Goal: Transaction & Acquisition: Purchase product/service

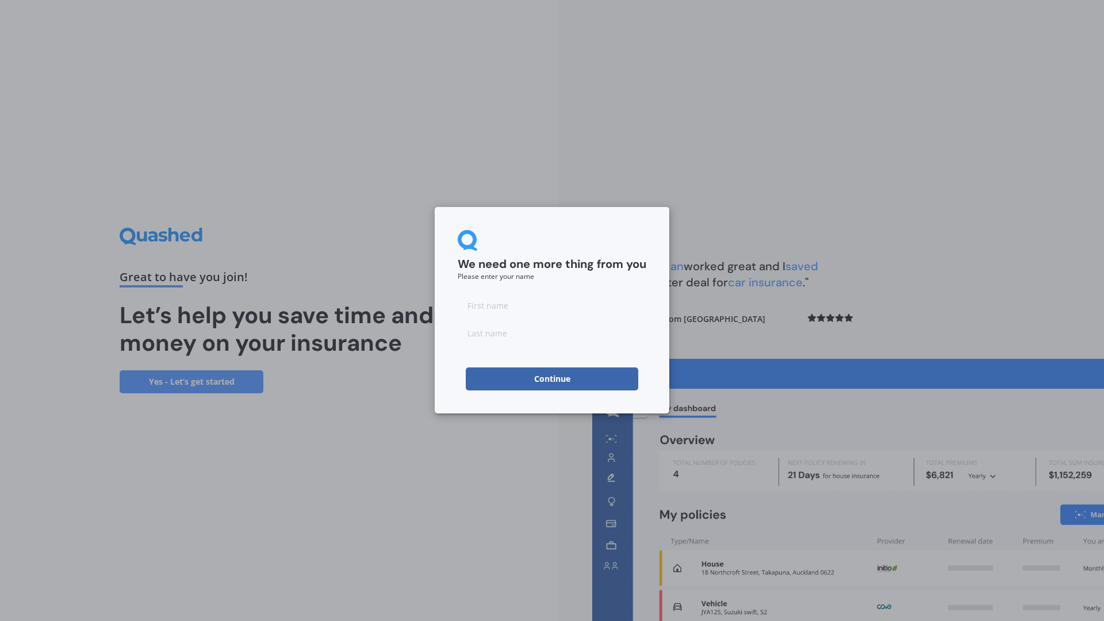
drag, startPoint x: 501, startPoint y: 320, endPoint x: 518, endPoint y: 308, distance: 20.7
click at [502, 319] on div at bounding box center [552, 319] width 189 height 51
click at [518, 308] on input at bounding box center [552, 305] width 189 height 23
type input "[PERSON_NAME] [PERSON_NAME]"
type input "Goosen"
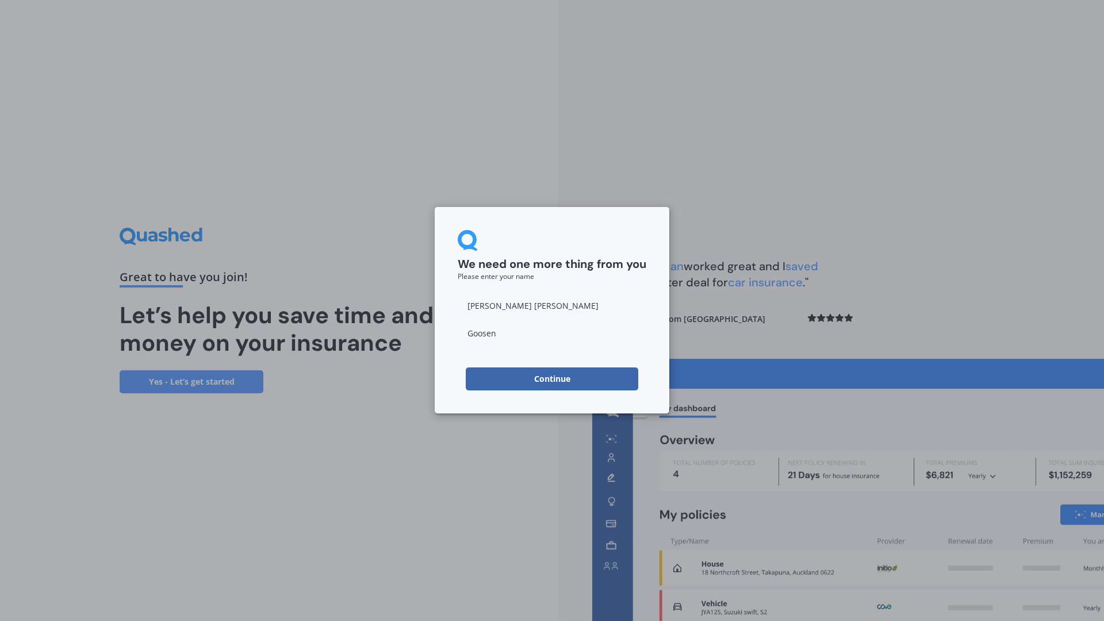
click at [540, 379] on button "Continue" at bounding box center [552, 378] width 172 height 23
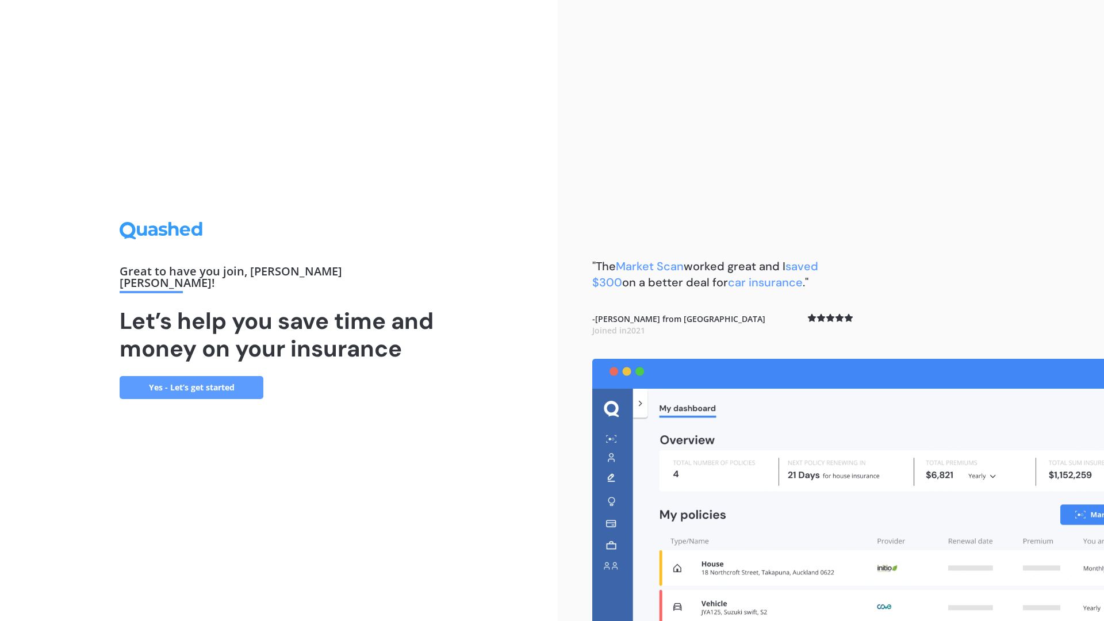
click at [675, 13] on div ""The Market Scan worked great and I saved $300 on a better deal for car insuran…" at bounding box center [831, 310] width 546 height 621
click at [780, 0] on div ""The Market Scan worked great and I saved $300 on a better deal for car insuran…" at bounding box center [831, 310] width 546 height 621
click at [1031, 20] on div ""The Market Scan worked great and I saved $300 on a better deal for car insuran…" at bounding box center [831, 310] width 546 height 621
click at [1004, 75] on div ""The Market Scan worked great and I saved $300 on a better deal for car insuran…" at bounding box center [831, 310] width 546 height 621
click at [197, 382] on link "Yes - Let’s get started" at bounding box center [192, 387] width 144 height 23
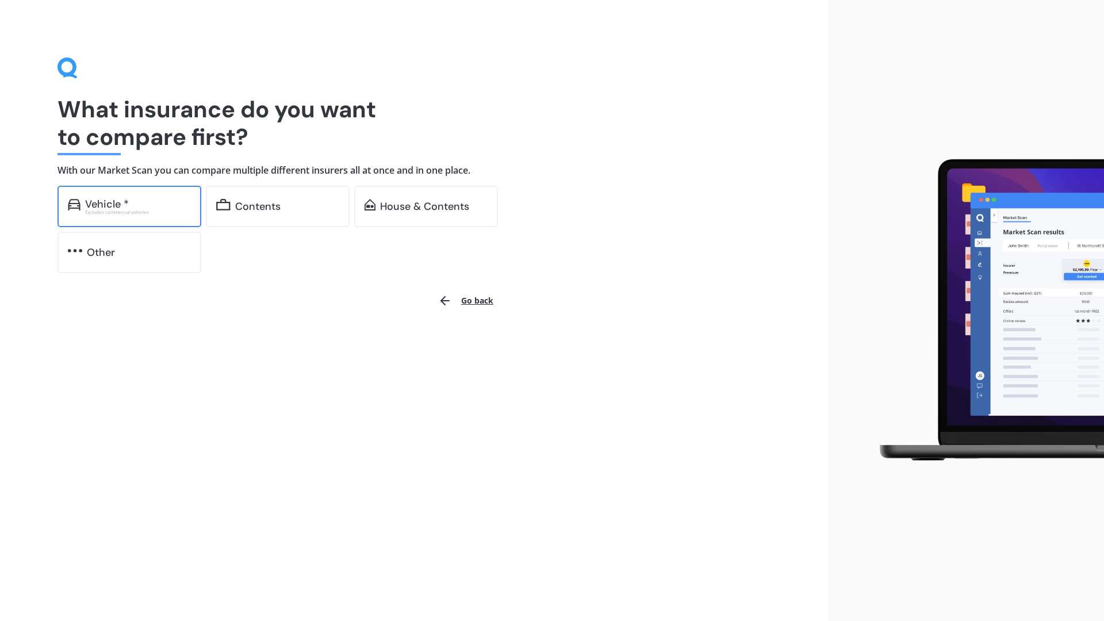
click at [144, 211] on div "Excludes commercial vehicles" at bounding box center [138, 212] width 106 height 5
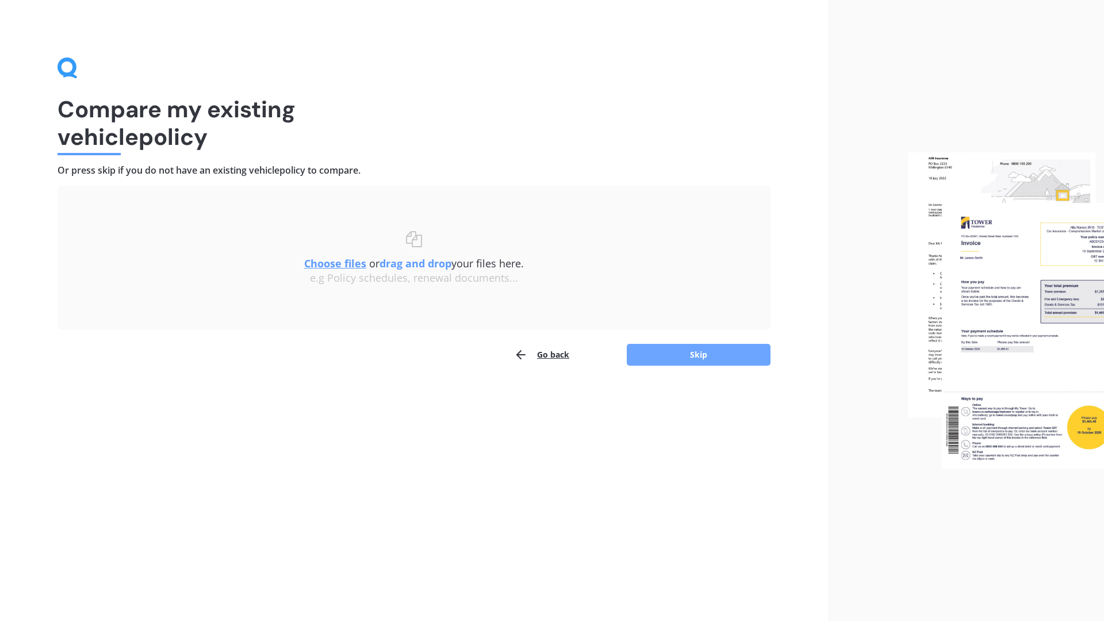
click at [678, 355] on button "Skip" at bounding box center [699, 355] width 144 height 22
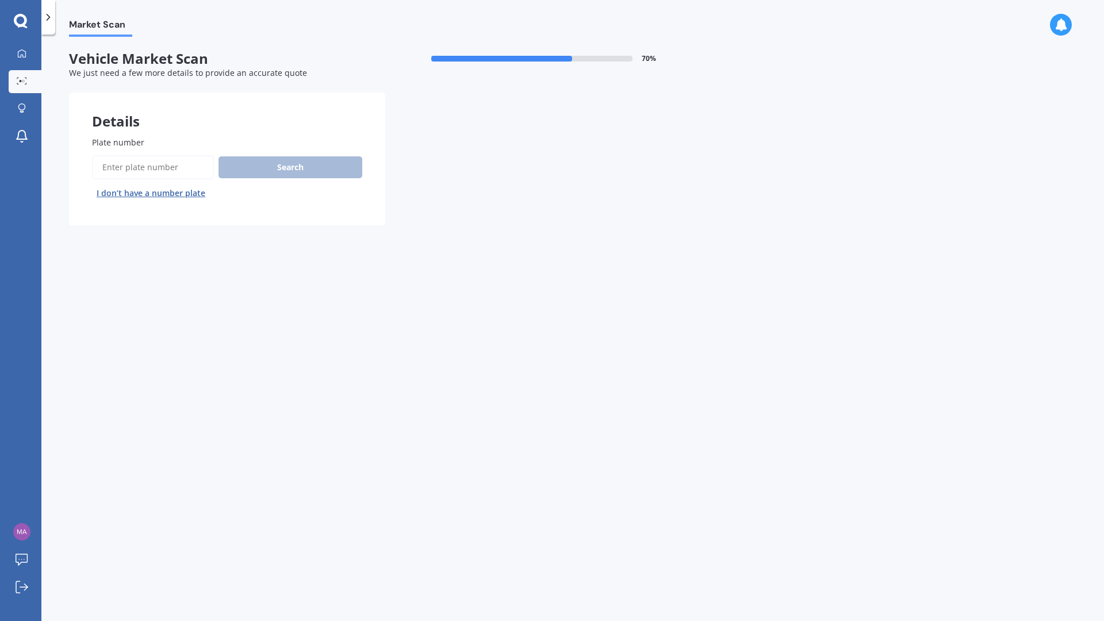
click at [183, 168] on input "Plate number" at bounding box center [153, 167] width 122 height 24
type input "pwe861"
click at [277, 161] on button "Search" at bounding box center [290, 167] width 144 height 22
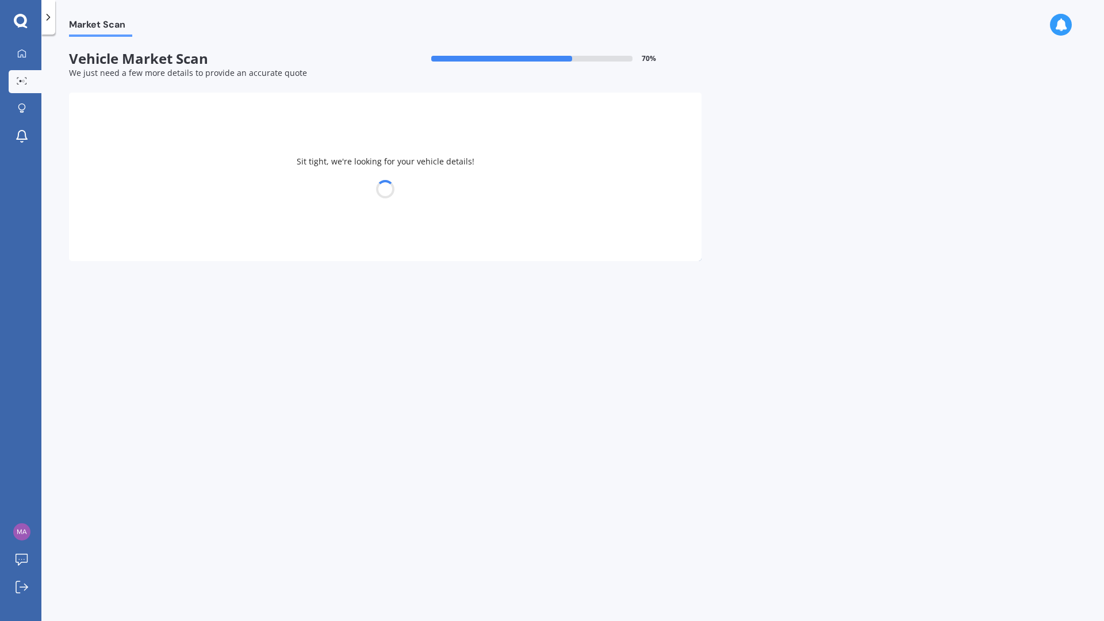
select select "TOYOTA"
select select "FORTUNER"
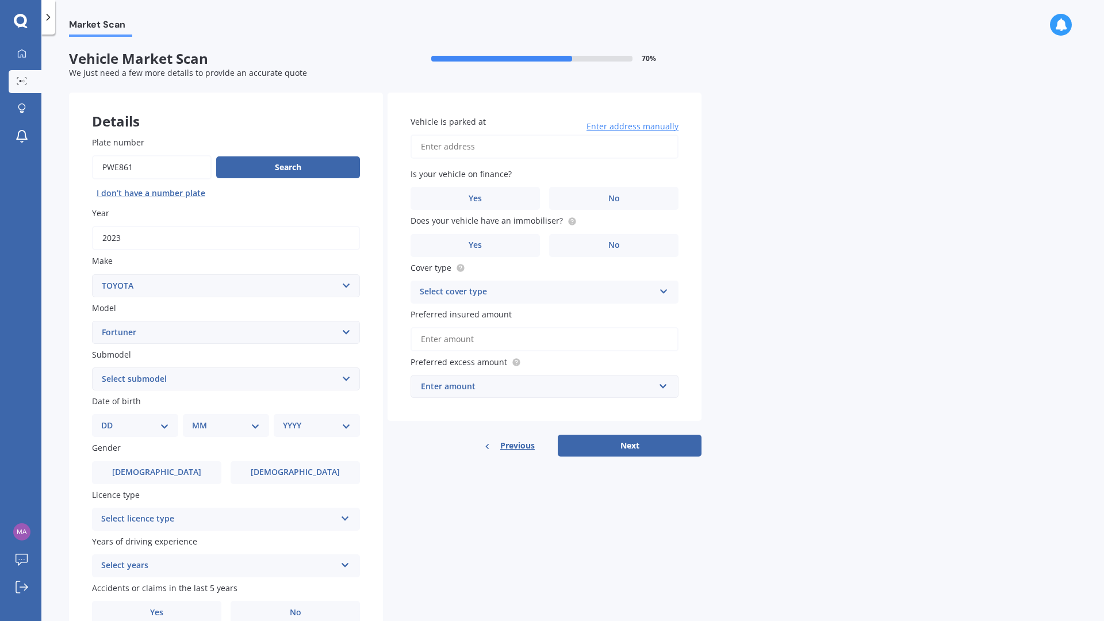
click at [175, 378] on select "Select submodel GX Auto GX Manual GXL Limited" at bounding box center [226, 378] width 268 height 23
select select "LIMITED"
click at [92, 367] on select "Select submodel GX Auto GX Manual GXL Limited" at bounding box center [226, 378] width 268 height 23
click at [134, 424] on select "DD 01 02 03 04 05 06 07 08 09 10 11 12 13 14 15 16 17 18 19 20 21 22 23 24 25 2…" at bounding box center [135, 425] width 68 height 13
select select "26"
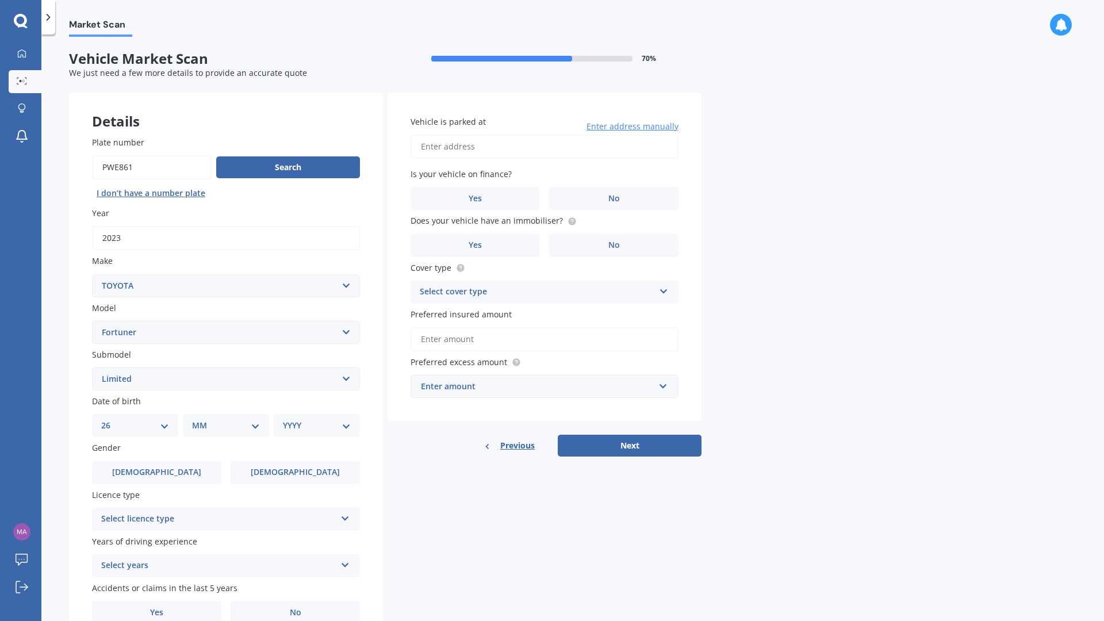
click at [110, 419] on select "DD 01 02 03 04 05 06 07 08 09 10 11 12 13 14 15 16 17 18 19 20 21 22 23 24 25 2…" at bounding box center [135, 425] width 68 height 13
drag, startPoint x: 188, startPoint y: 424, endPoint x: 195, endPoint y: 424, distance: 6.9
click at [195, 424] on div "DD 01 02 03 04 05 06 07 08 09 10 11 12 13 14 15 16 17 18 19 20 21 22 23 24 25 2…" at bounding box center [228, 425] width 254 height 23
click at [209, 424] on select "MM 01 02 03 04 05 06 07 08 09 10 11 12" at bounding box center [228, 425] width 63 height 13
click at [197, 419] on select "MM 01 02 03 04 05 06 07 08 09 10 11 12" at bounding box center [228, 425] width 63 height 13
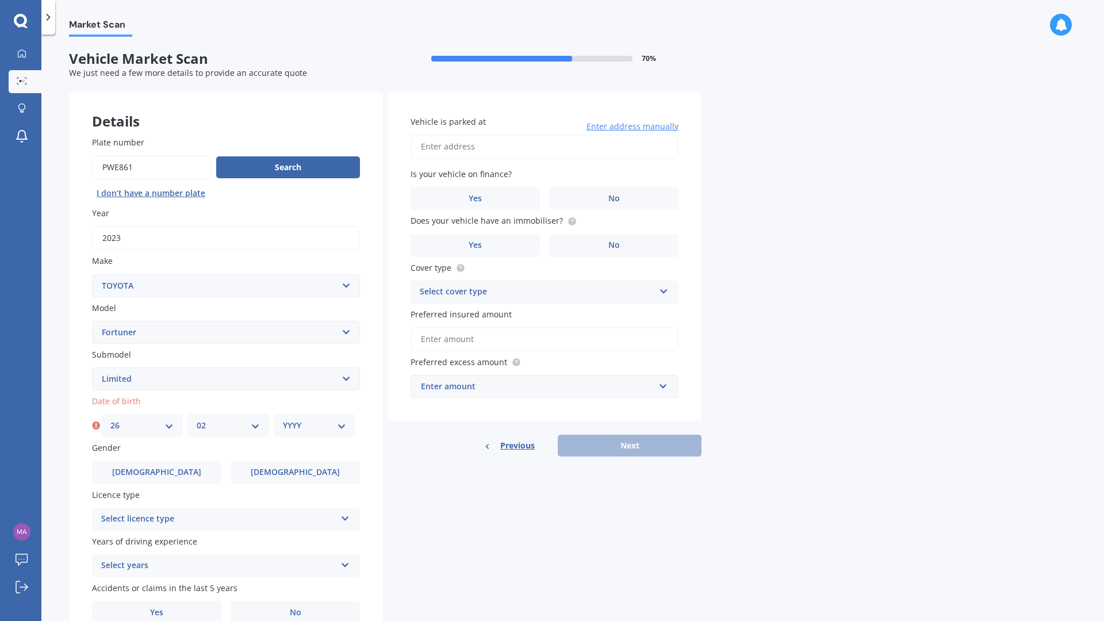
click at [258, 423] on select "MM 01 02 03 04 05 06 07 08 09 10 11 12" at bounding box center [228, 425] width 63 height 13
select select "01"
click at [197, 419] on select "MM 01 02 03 04 05 06 07 08 09 10 11 12" at bounding box center [228, 425] width 63 height 13
click at [292, 423] on select "YYYY 2025 2024 2023 2022 2021 2020 2019 2018 2017 2016 2015 2014 2013 2012 2011…" at bounding box center [314, 425] width 63 height 13
click at [308, 421] on select "YYYY 2025 2024 2023 2022 2021 2020 2019 2018 2017 2016 2015 2014 2013 2012 2011…" at bounding box center [317, 425] width 68 height 13
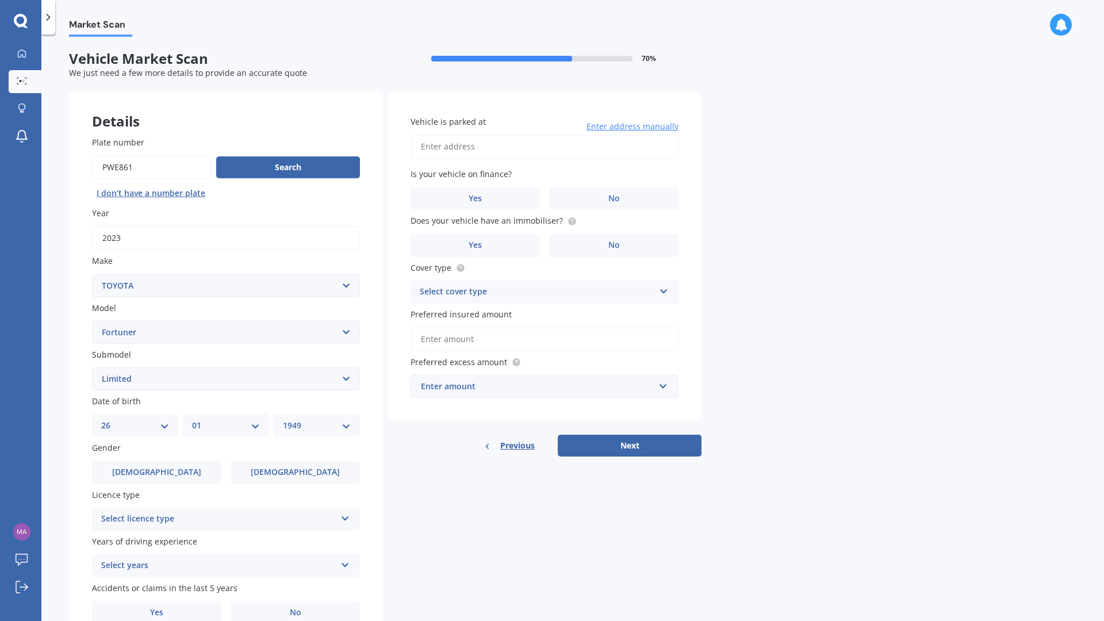
select select "1984"
click at [331, 438] on div "Plate number Search I don’t have a number plate Year [DATE] Make Select make AC…" at bounding box center [226, 380] width 314 height 534
click at [285, 475] on span "[DEMOGRAPHIC_DATA]" at bounding box center [295, 472] width 91 height 10
click at [0, 0] on input "[DEMOGRAPHIC_DATA]" at bounding box center [0, 0] width 0 height 0
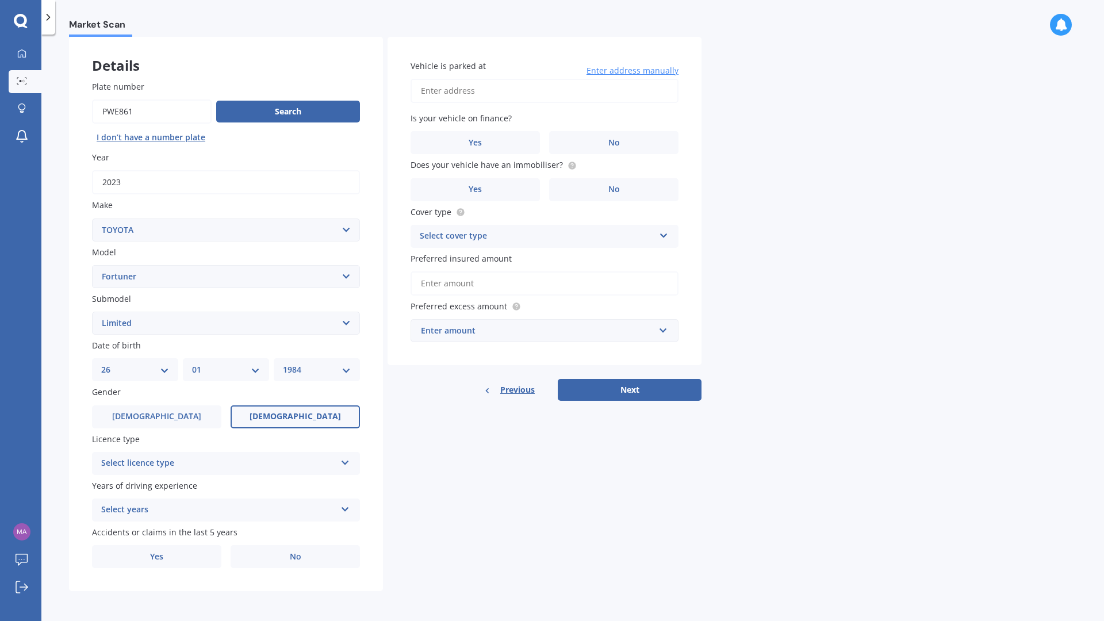
click at [162, 466] on div "Select licence type" at bounding box center [218, 464] width 235 height 14
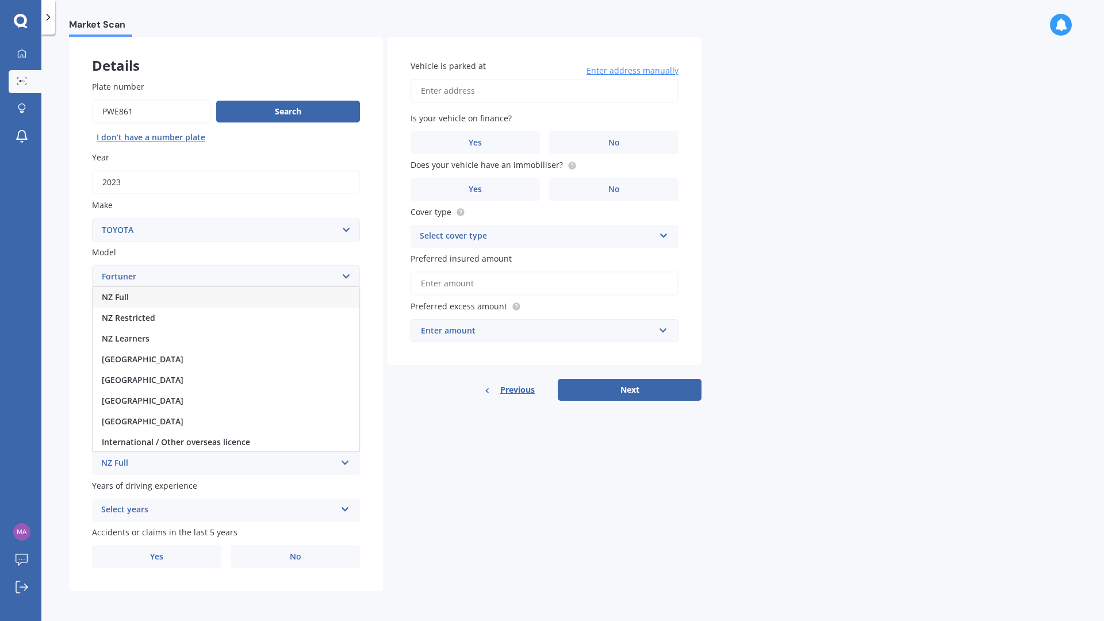
click at [116, 464] on div "NZ Full" at bounding box center [218, 464] width 235 height 14
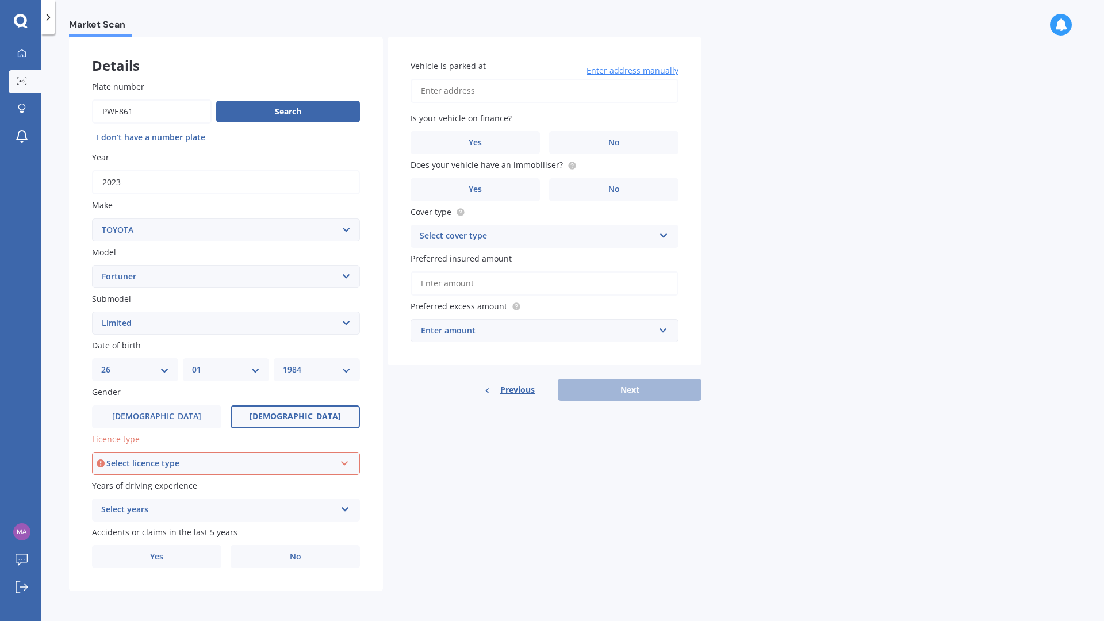
click at [208, 462] on div "Select licence type" at bounding box center [220, 463] width 229 height 13
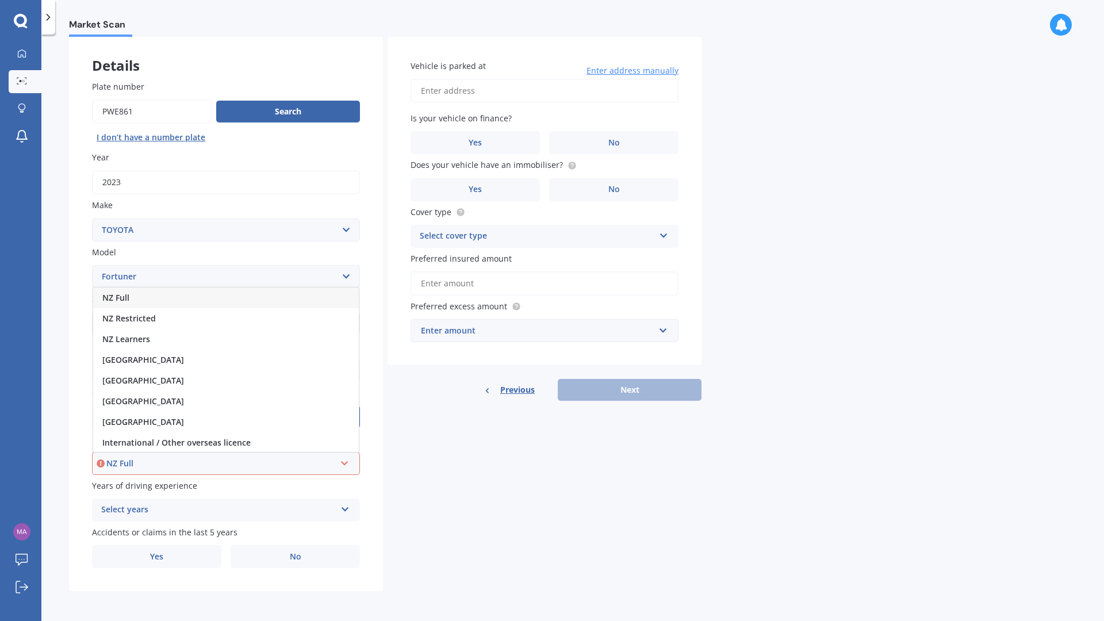
click at [118, 301] on span "NZ Full" at bounding box center [115, 297] width 27 height 11
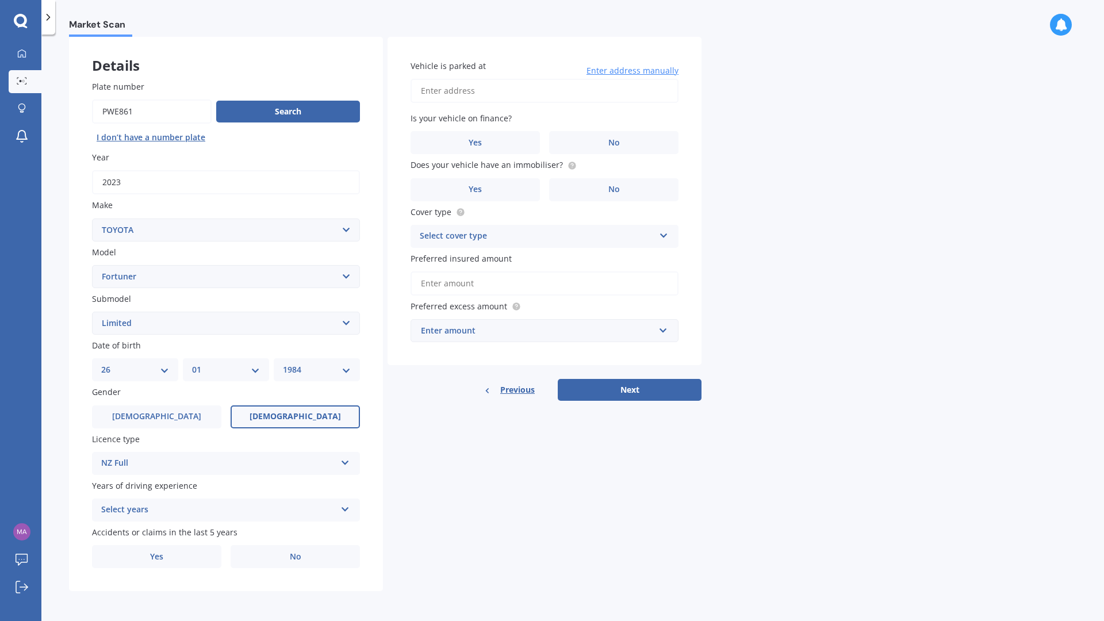
click at [137, 467] on div "NZ Full" at bounding box center [218, 464] width 235 height 14
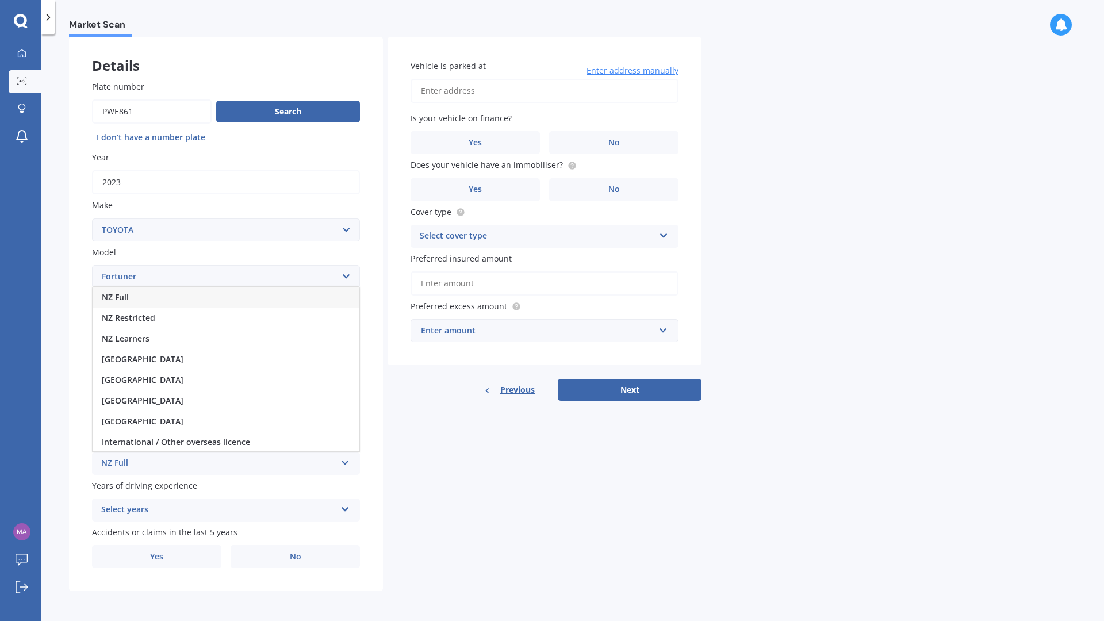
click at [137, 467] on div "NZ Full" at bounding box center [218, 464] width 235 height 14
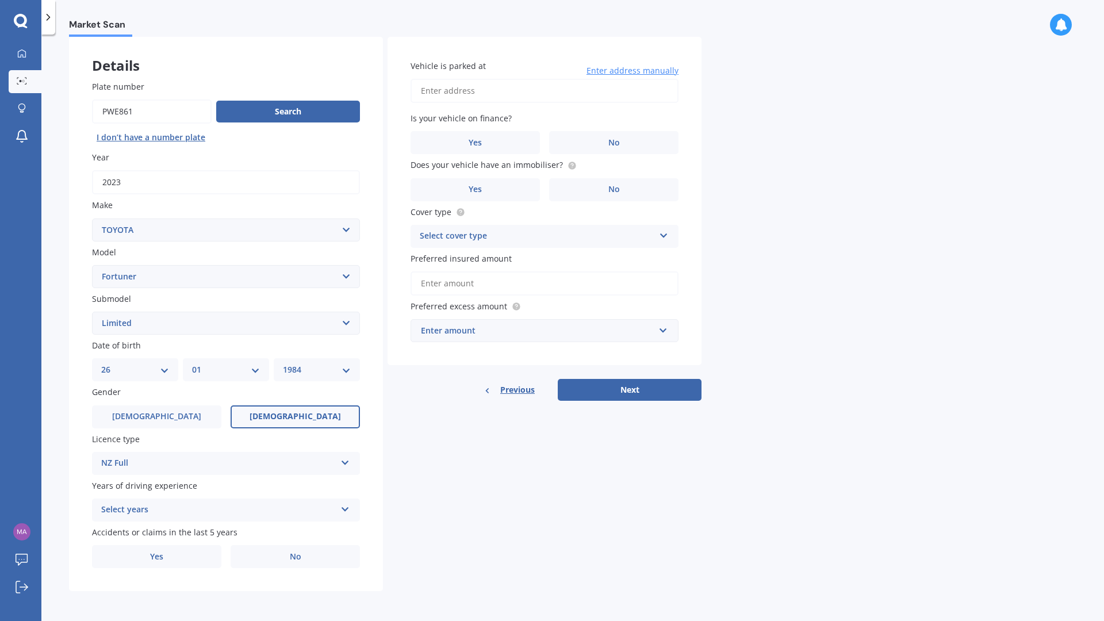
click at [158, 511] on div "Select years" at bounding box center [218, 510] width 235 height 14
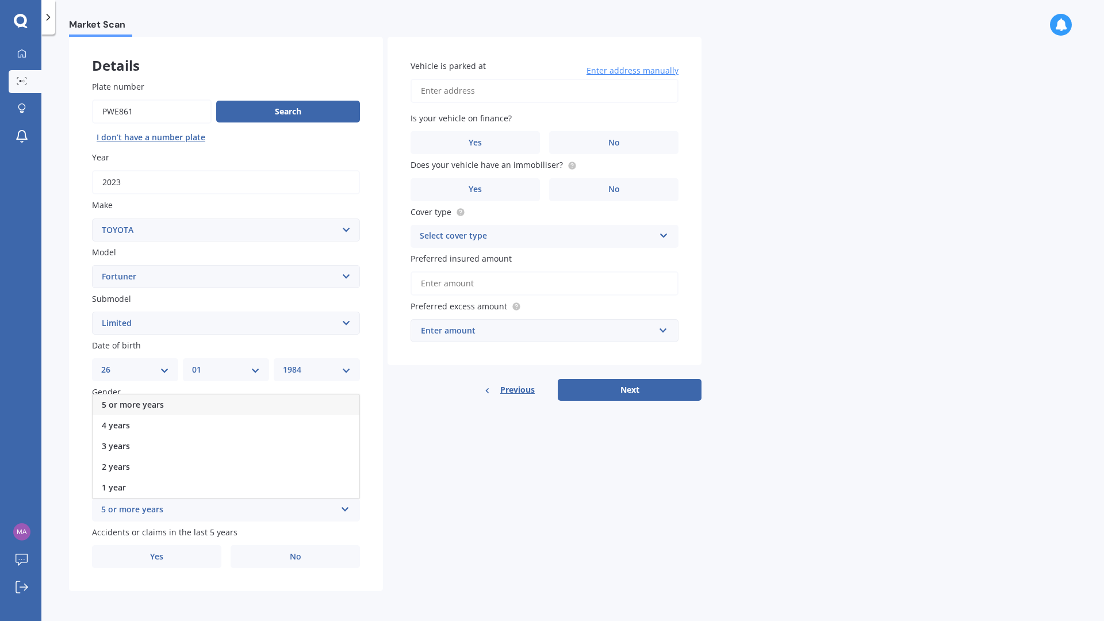
click at [153, 401] on span "5 or more years" at bounding box center [133, 404] width 62 height 11
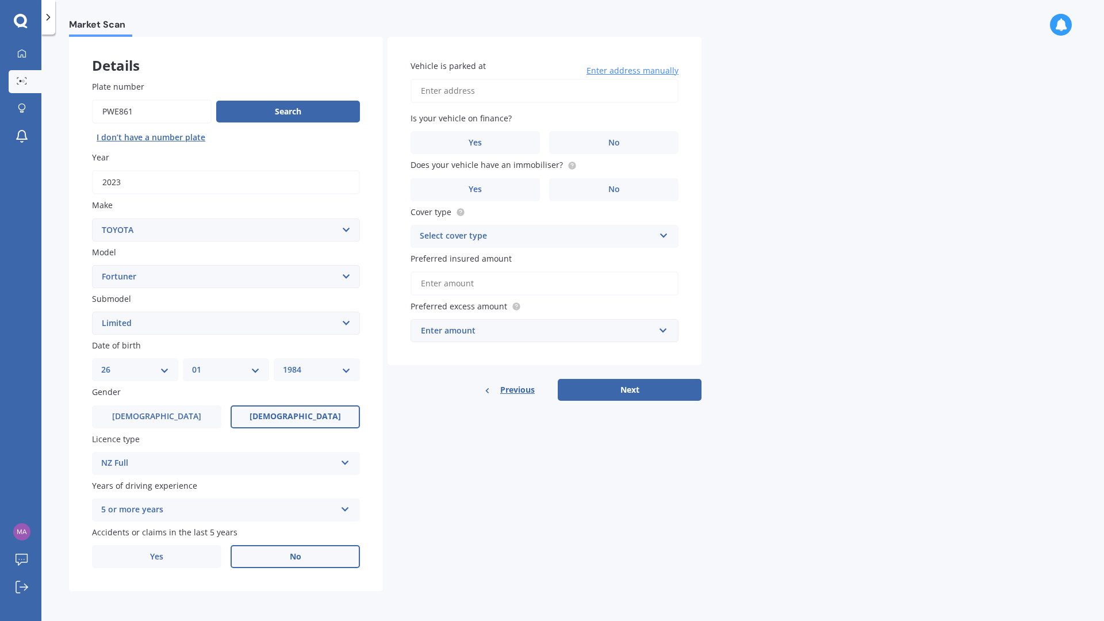
click at [282, 553] on label "No" at bounding box center [295, 556] width 129 height 23
click at [0, 0] on input "No" at bounding box center [0, 0] width 0 height 0
click at [290, 549] on label "No" at bounding box center [295, 556] width 129 height 23
click at [0, 0] on input "No" at bounding box center [0, 0] width 0 height 0
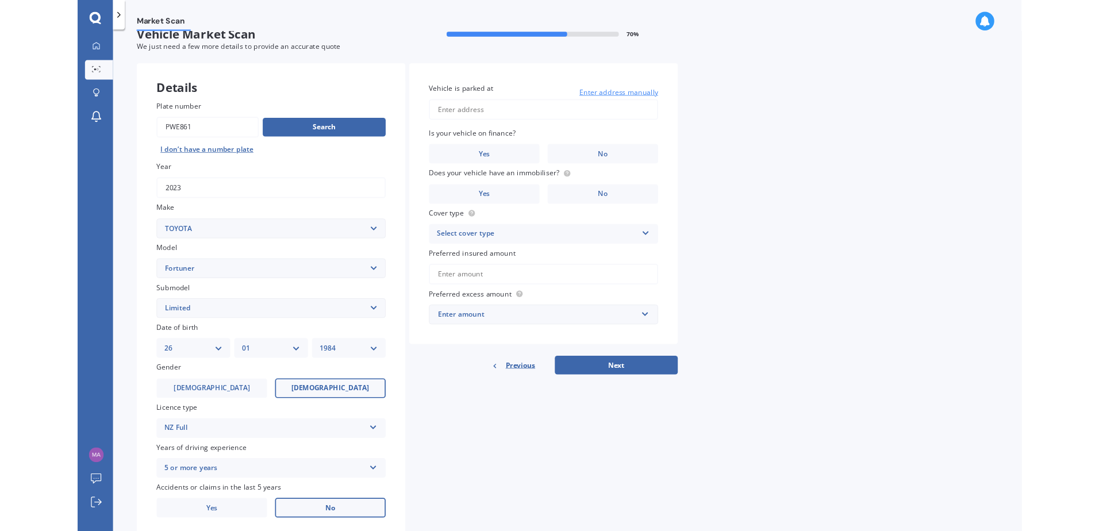
scroll to position [0, 0]
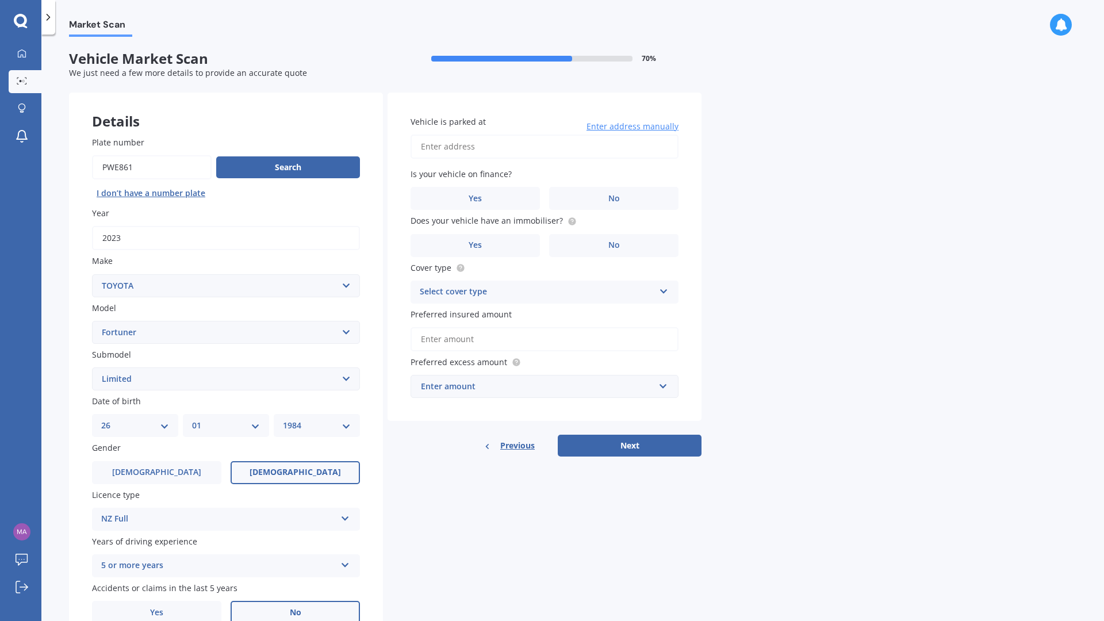
click at [434, 145] on input "Vehicle is parked at" at bounding box center [545, 147] width 268 height 24
type input "[STREET_ADDRESS]"
click at [480, 202] on span "Yes" at bounding box center [476, 199] width 14 height 10
click at [0, 0] on input "Yes" at bounding box center [0, 0] width 0 height 0
click at [603, 244] on label "No" at bounding box center [613, 245] width 129 height 23
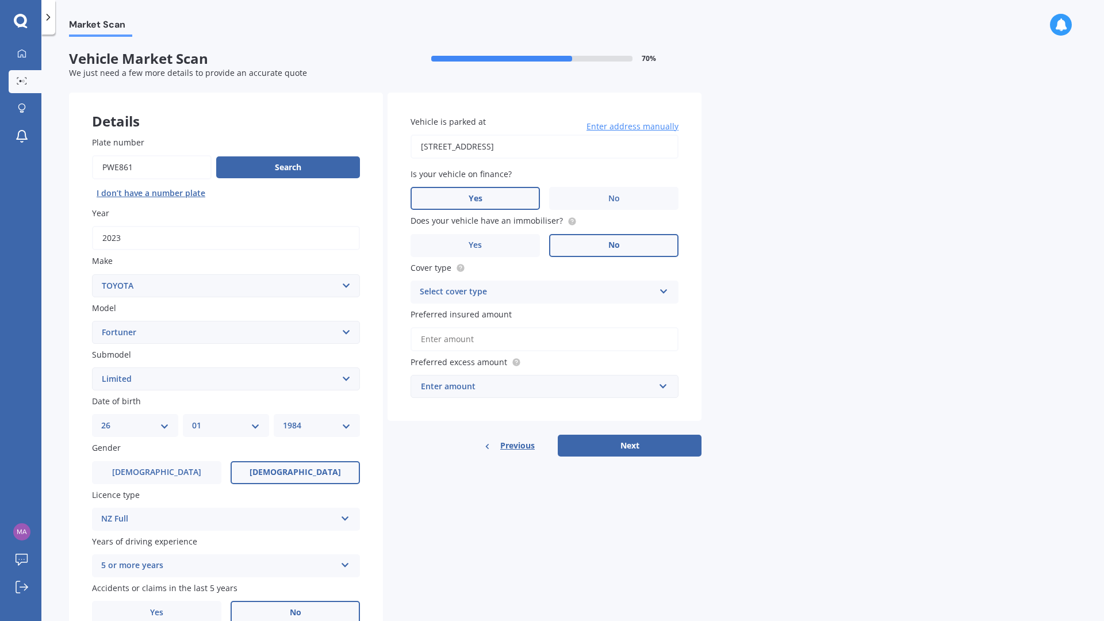
click at [0, 0] on input "No" at bounding box center [0, 0] width 0 height 0
click at [482, 293] on div "Select cover type" at bounding box center [537, 292] width 235 height 14
click at [453, 313] on span "Comprehensive" at bounding box center [450, 314] width 61 height 11
drag, startPoint x: 435, startPoint y: 334, endPoint x: 446, endPoint y: 339, distance: 11.9
click at [435, 334] on input "Preferred insured amount" at bounding box center [545, 339] width 268 height 24
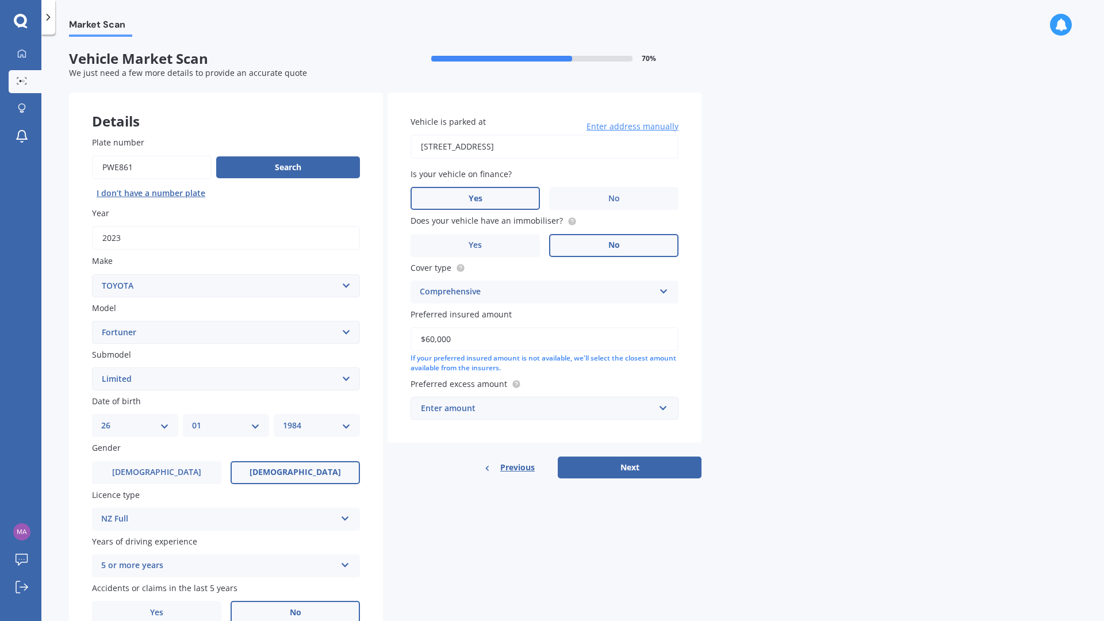
type input "$60,000"
click at [482, 406] on div "Enter amount" at bounding box center [537, 408] width 233 height 13
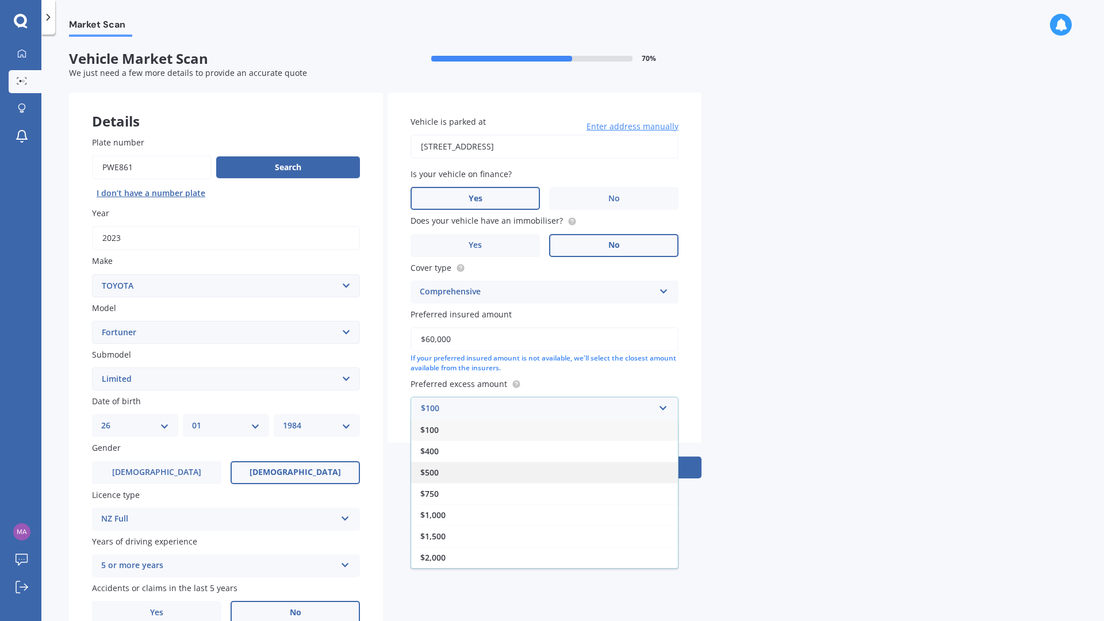
click at [439, 471] on span "$500" at bounding box center [429, 472] width 18 height 11
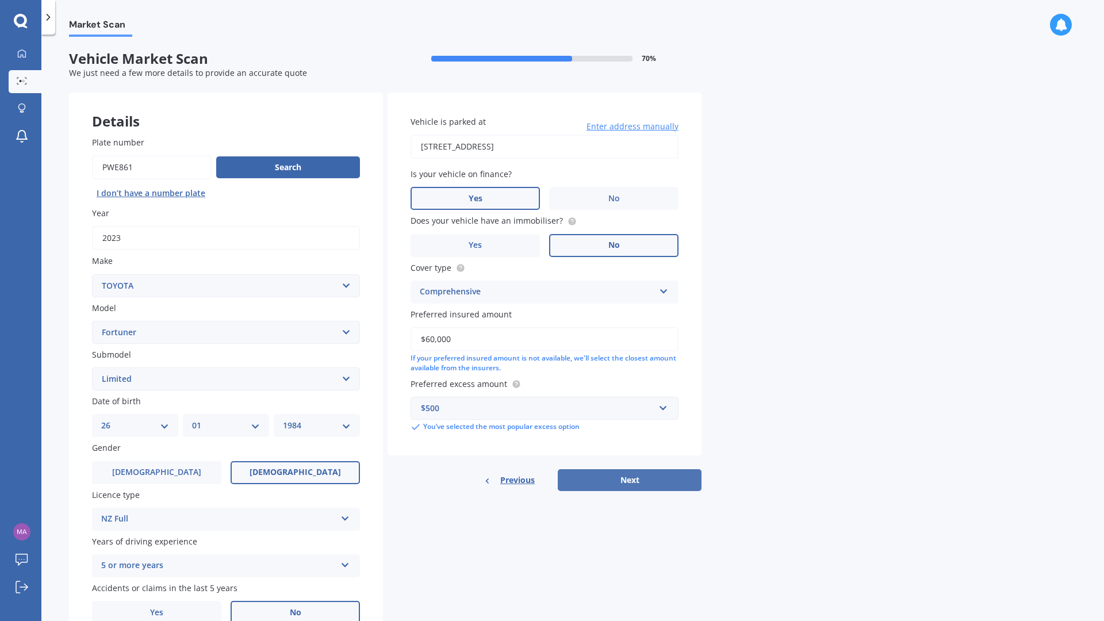
click at [590, 481] on button "Next" at bounding box center [630, 480] width 144 height 22
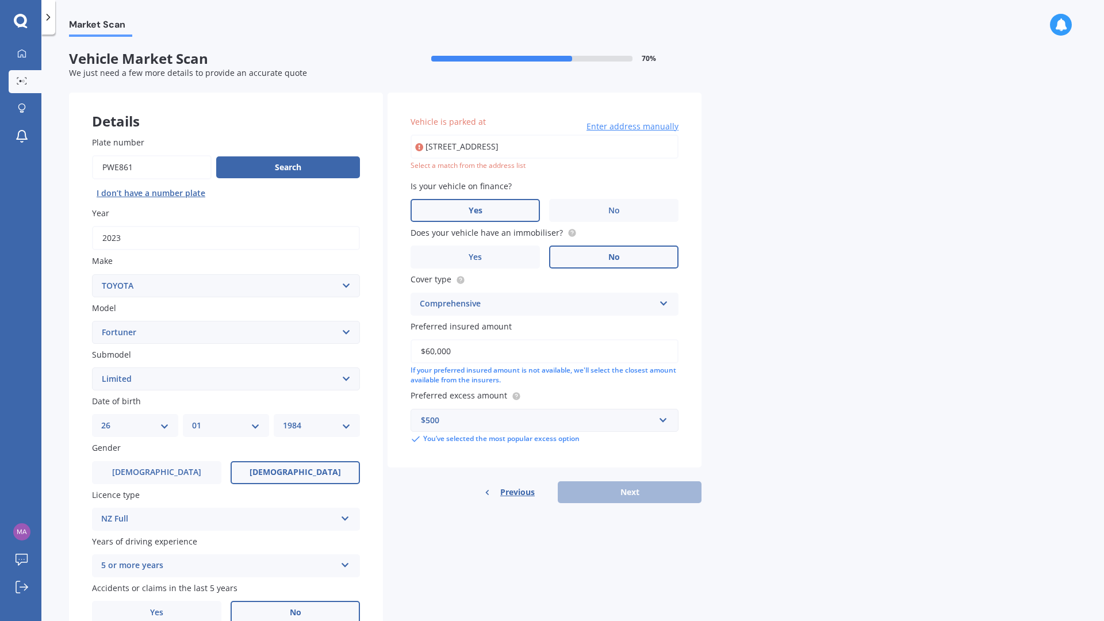
drag, startPoint x: 558, startPoint y: 147, endPoint x: 63, endPoint y: 152, distance: 494.5
click at [166, 147] on div "Details Plate number Search I don’t have a number plate Year [DATE] Make Select…" at bounding box center [385, 370] width 632 height 555
type input "[STREET_ADDRESS]"
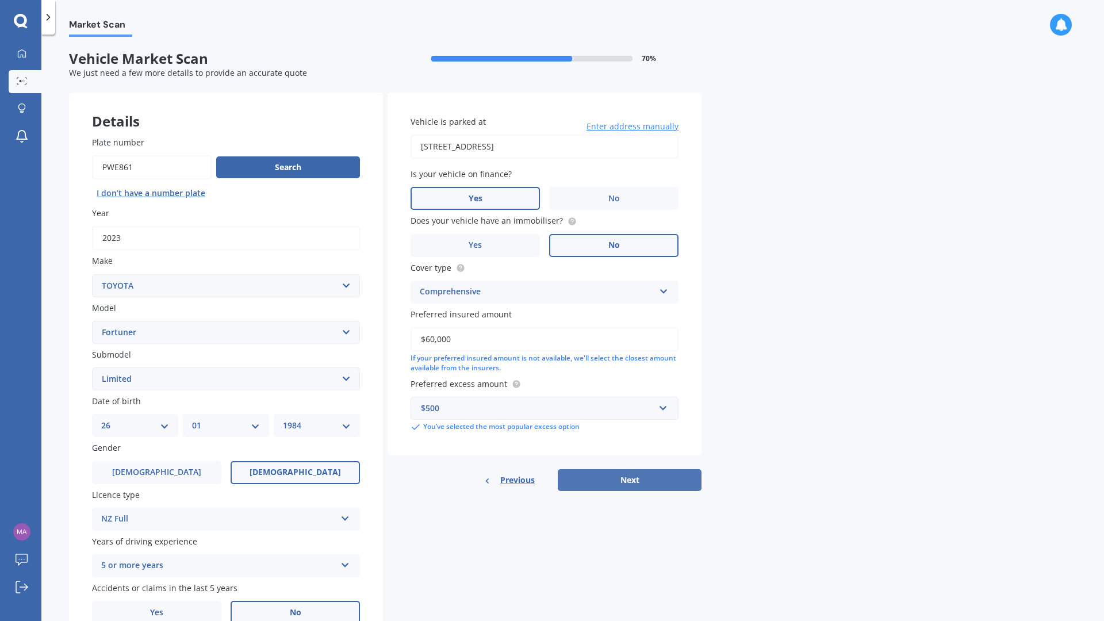
click at [612, 478] on button "Next" at bounding box center [630, 480] width 144 height 22
select select "26"
select select "01"
select select "1984"
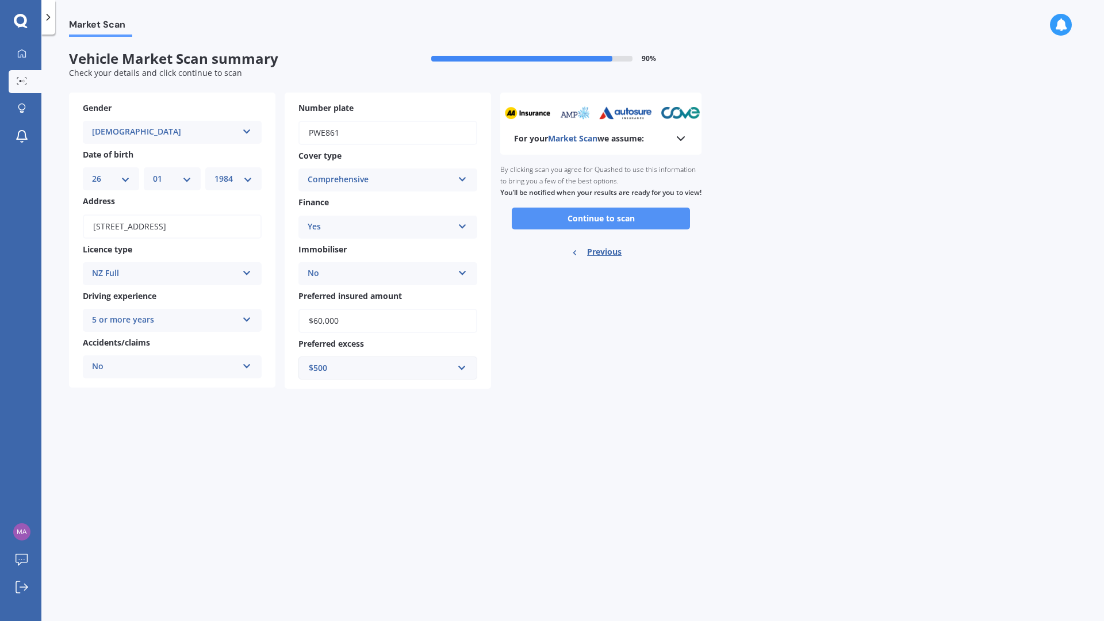
click at [573, 229] on button "Continue to scan" at bounding box center [601, 219] width 178 height 22
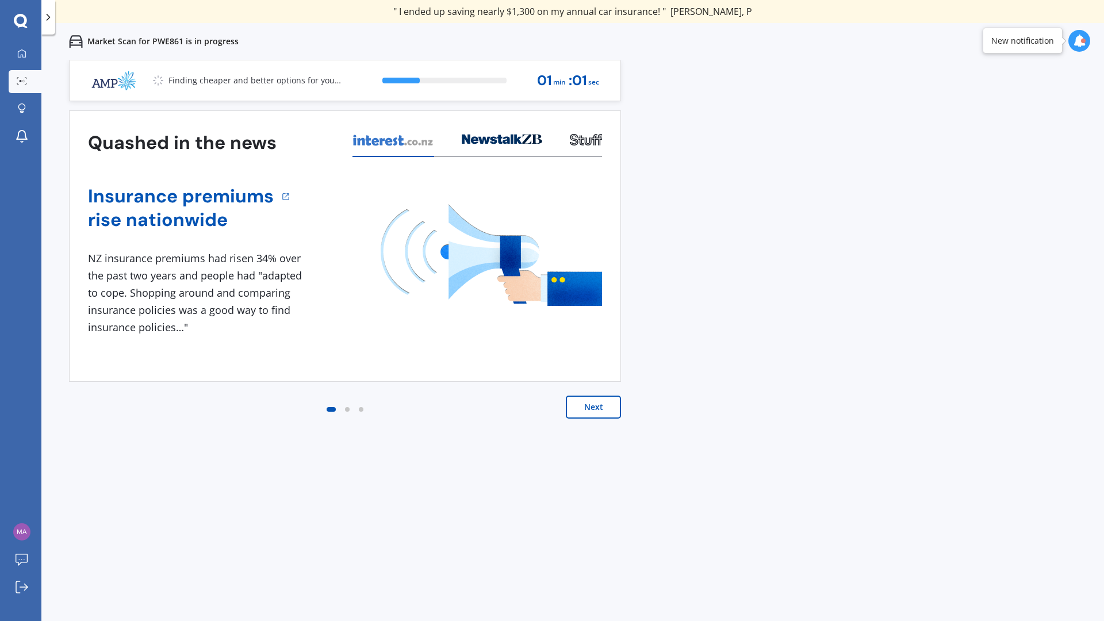
click at [576, 412] on button "Next" at bounding box center [593, 407] width 55 height 23
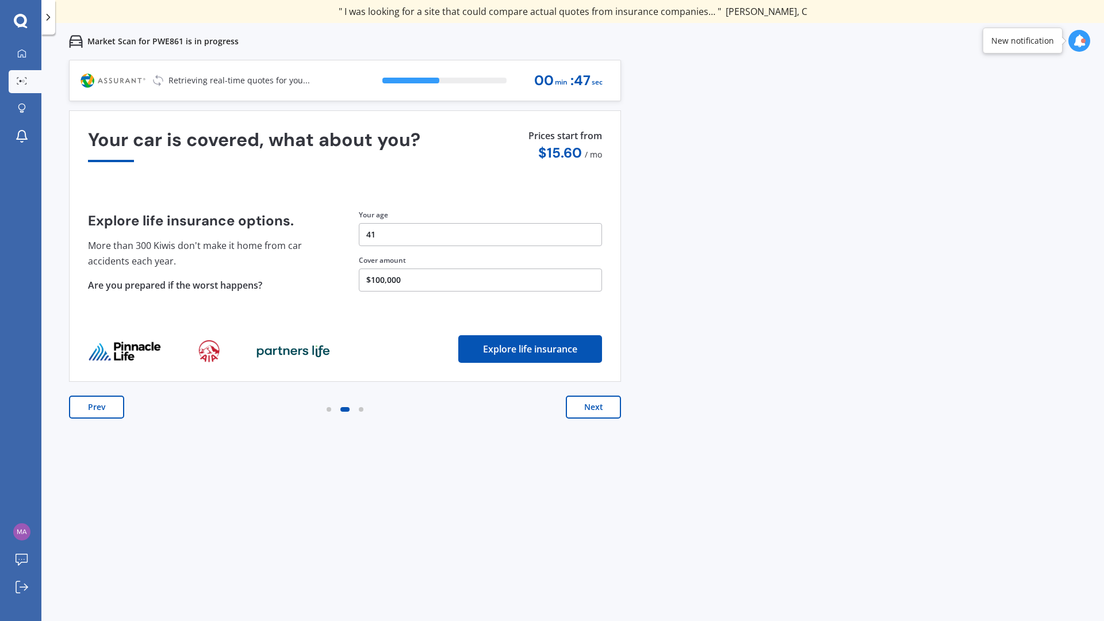
click at [587, 413] on button "Next" at bounding box center [593, 407] width 55 height 23
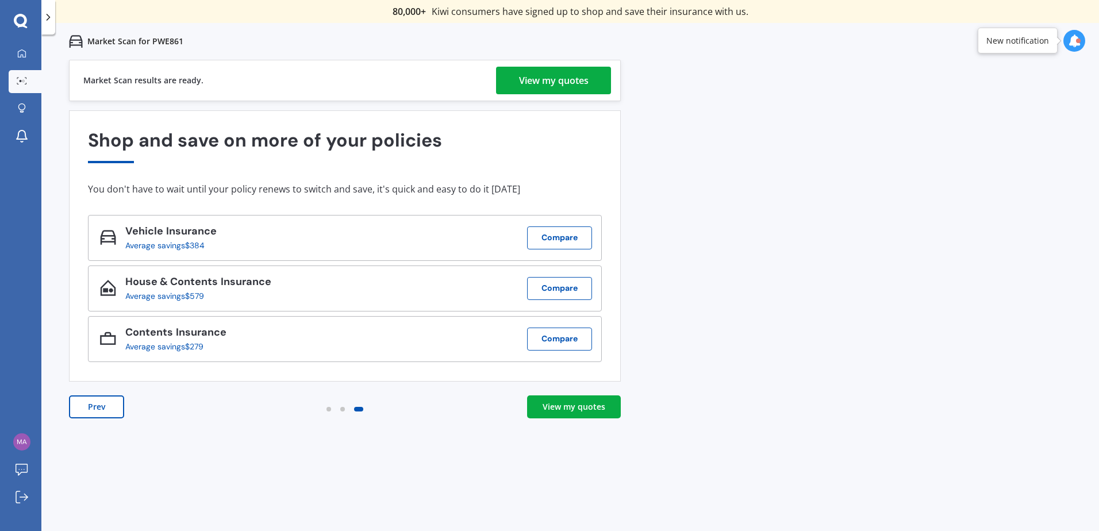
click at [553, 79] on div "View my quotes" at bounding box center [554, 81] width 70 height 28
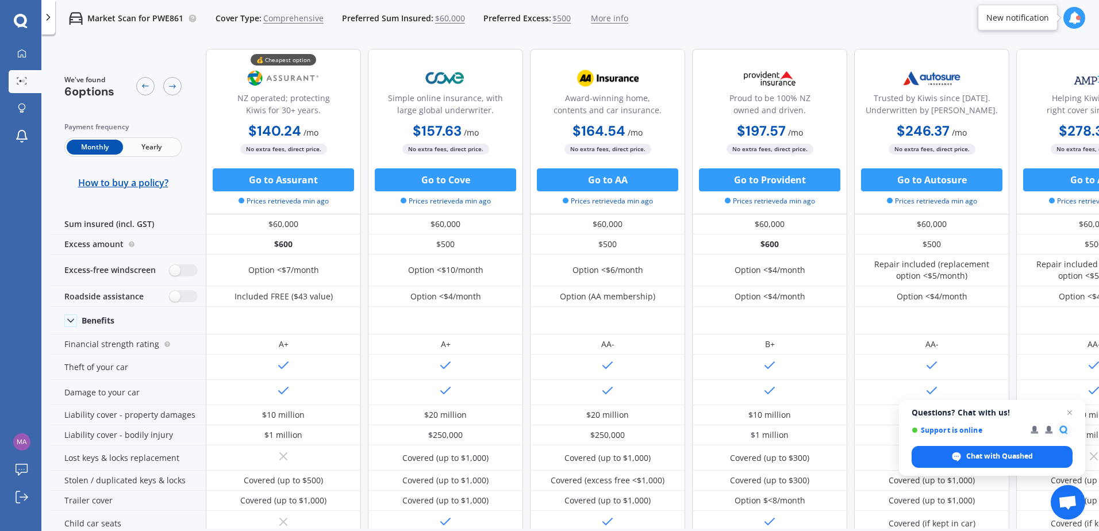
scroll to position [0, 78]
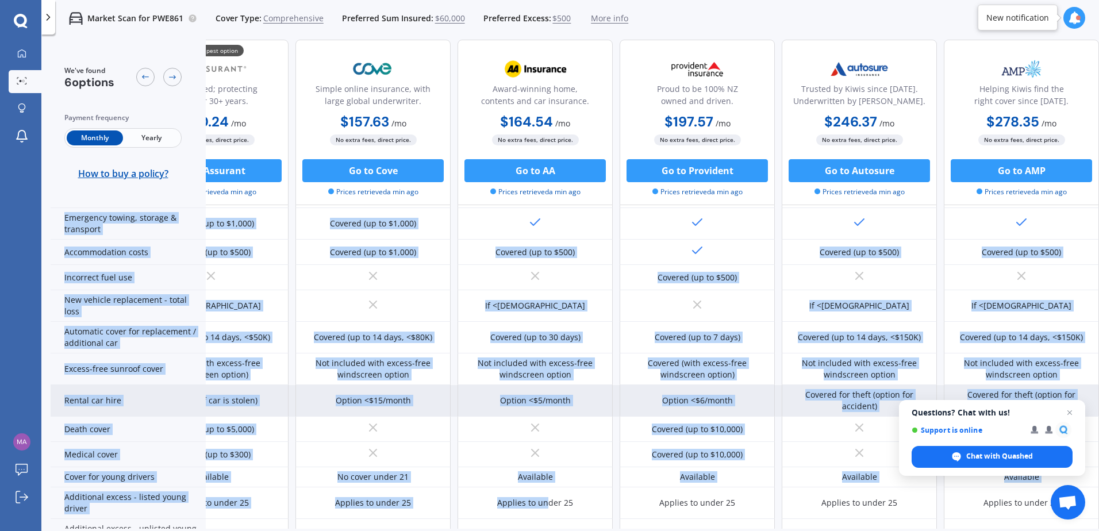
drag, startPoint x: 901, startPoint y: 530, endPoint x: 543, endPoint y: 512, distance: 358.1
click at [543, 515] on div "We've found 6 options Payment frequency Monthly Yearly How to buy a policy? 💰 C…" at bounding box center [575, 304] width 1049 height 528
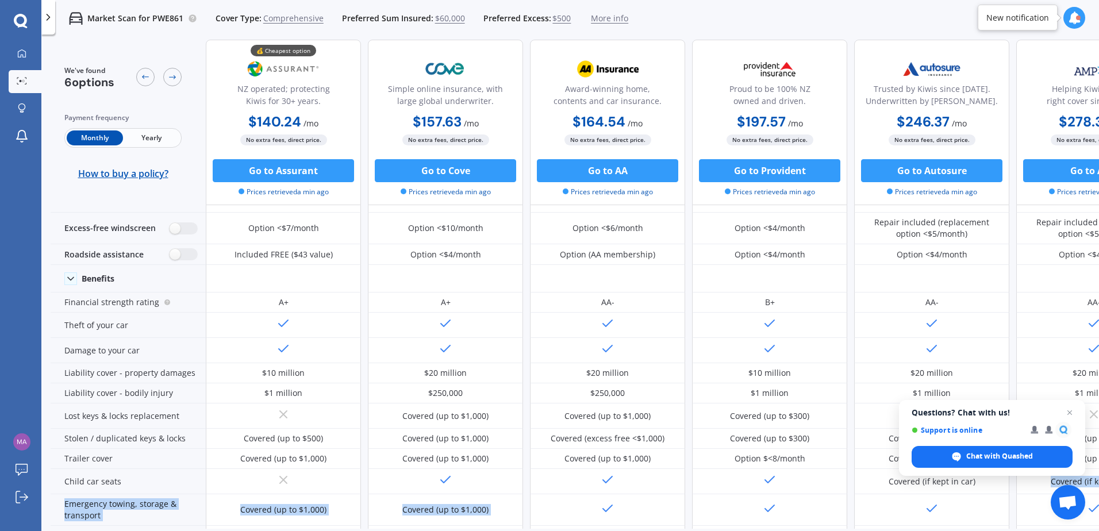
scroll to position [0, 0]
